Goal: Communication & Community: Answer question/provide support

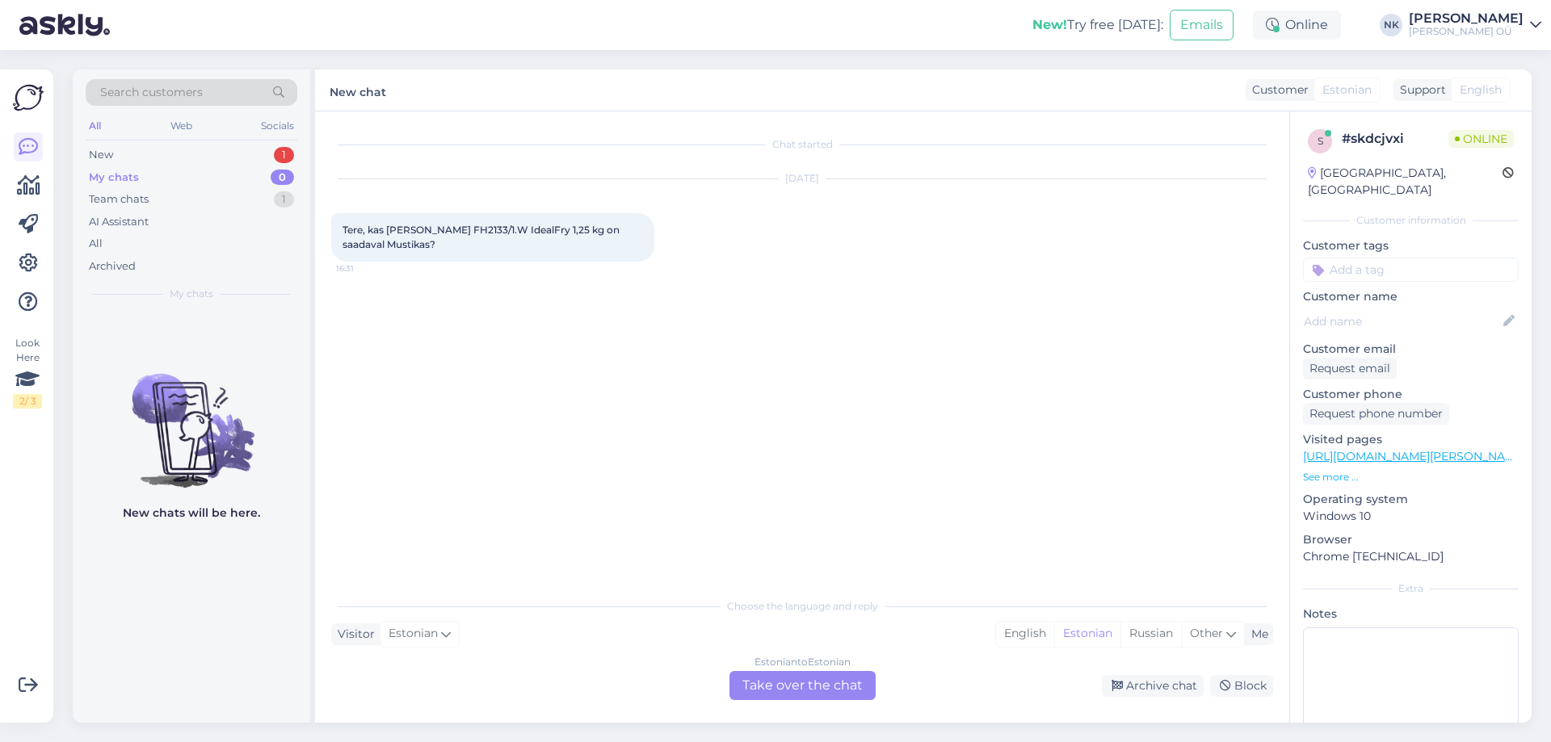
click at [1458, 448] on p "[URL][DOMAIN_NAME][PERSON_NAME]" at bounding box center [1411, 456] width 216 height 17
click at [1458, 449] on link "[URL][DOMAIN_NAME][PERSON_NAME]" at bounding box center [1414, 456] width 223 height 15
click at [780, 679] on div "Estonian to Estonian Take over the chat" at bounding box center [803, 685] width 146 height 29
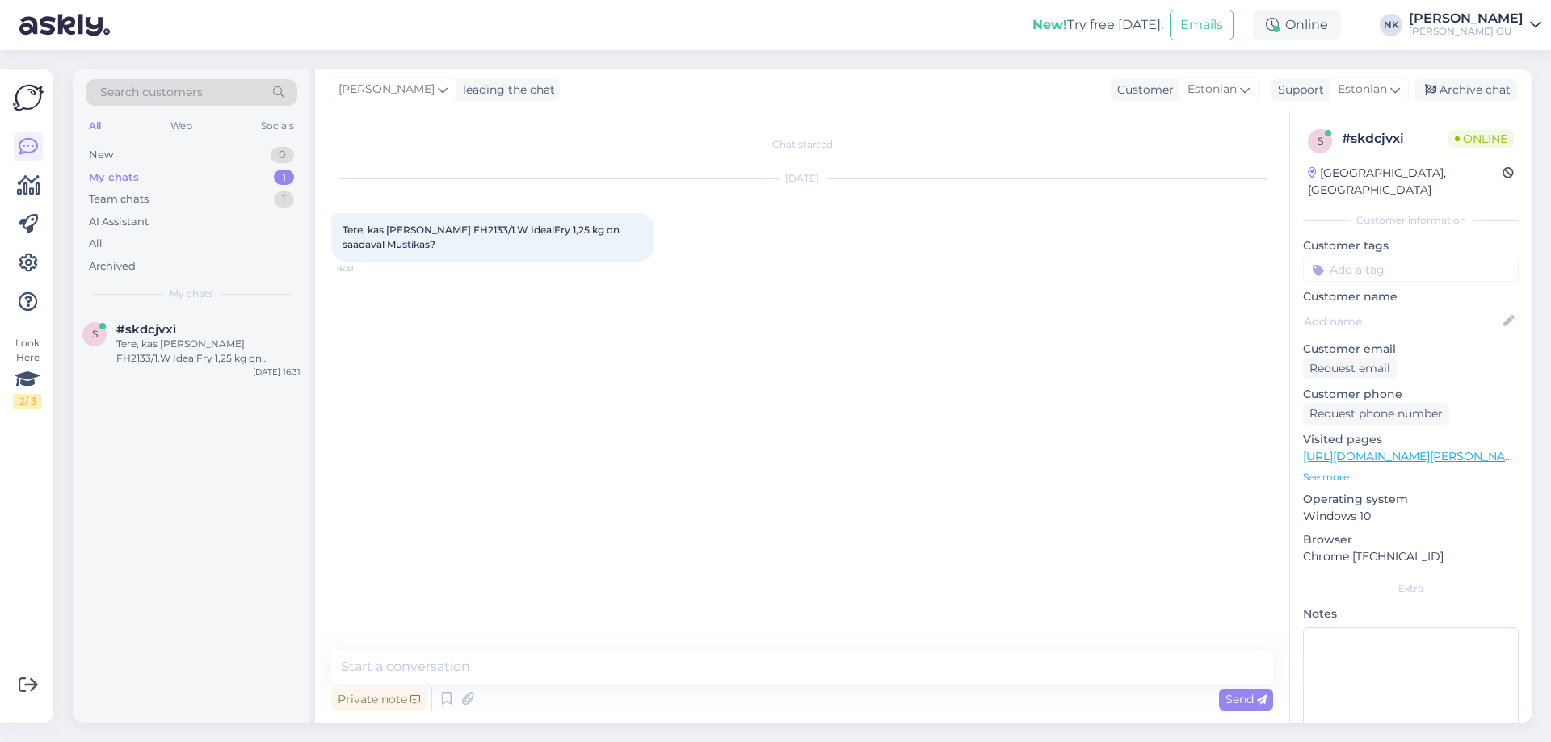
click at [699, 660] on textarea at bounding box center [802, 667] width 942 height 34
click at [699, 660] on textarea "Tewr" at bounding box center [802, 667] width 942 height 34
type textarea "Tere! Ei, seda pole Mustika poes saadaval"
click at [1003, 417] on div "Chat started [DATE] Tere, kas [PERSON_NAME] FH2133/1.W IdealFry 1,25 kg on saad…" at bounding box center [809, 382] width 957 height 508
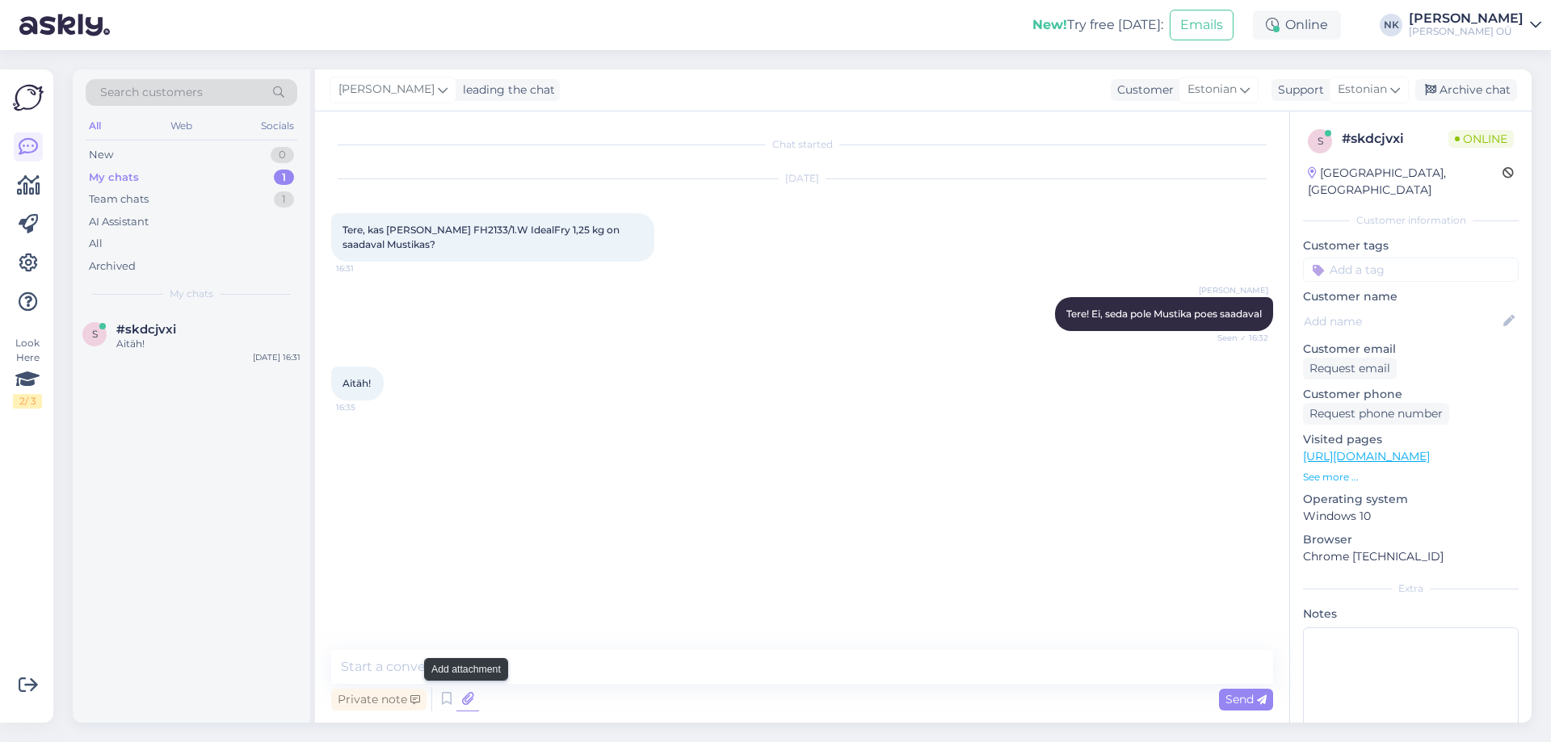
click at [463, 695] on icon at bounding box center [467, 699] width 23 height 24
click at [556, 666] on textarea at bounding box center [802, 667] width 942 height 34
type textarea "Palun"
click at [238, 175] on div "My chats 1" at bounding box center [192, 177] width 212 height 23
click at [240, 330] on div "#skdcjvxi" at bounding box center [208, 329] width 184 height 15
